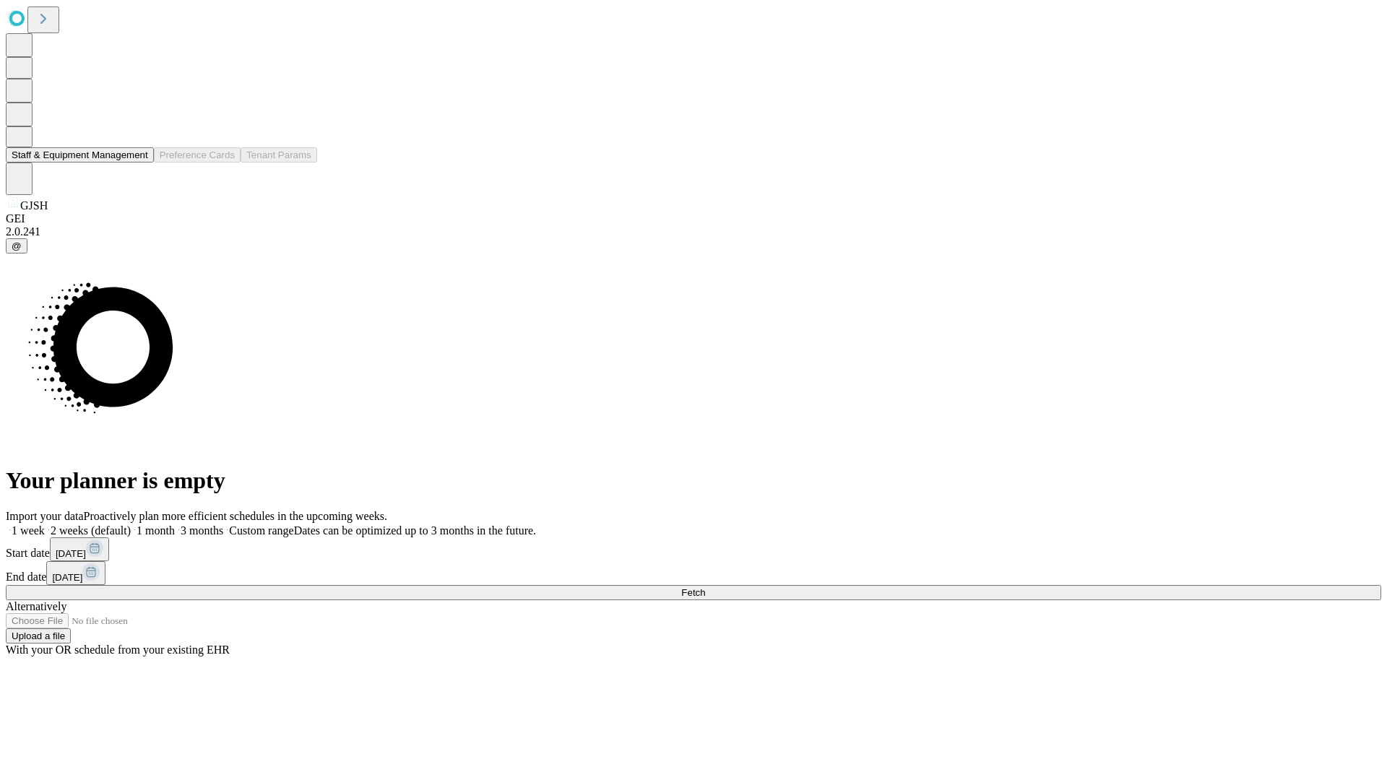
click at [138, 162] on button "Staff & Equipment Management" at bounding box center [80, 154] width 148 height 15
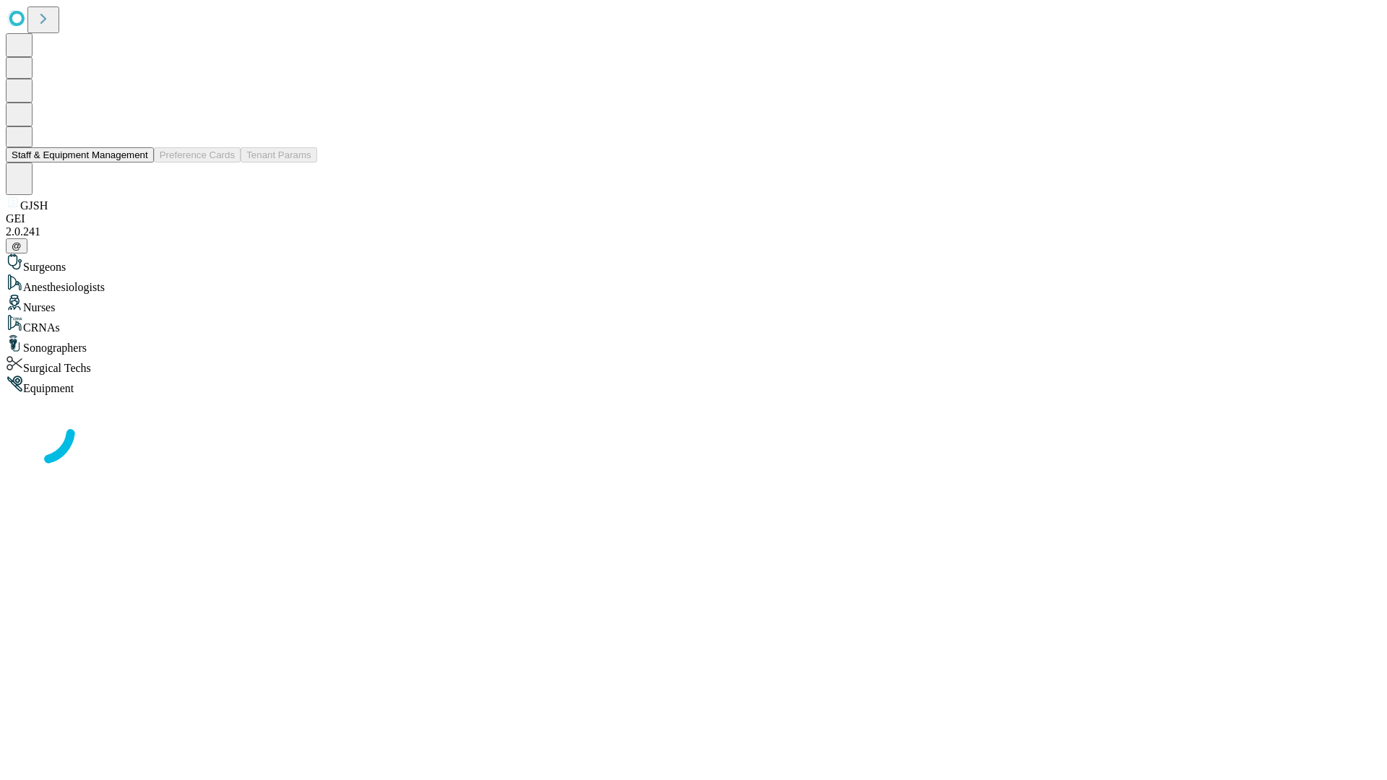
click at [138, 162] on button "Staff & Equipment Management" at bounding box center [80, 154] width 148 height 15
